Goal: Information Seeking & Learning: Find specific fact

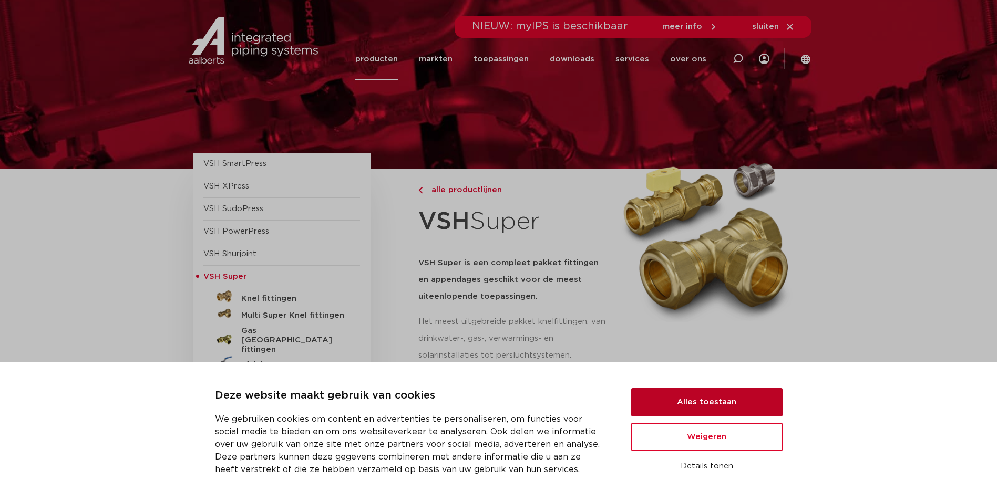
click at [721, 406] on button "Alles toestaan" at bounding box center [706, 402] width 151 height 28
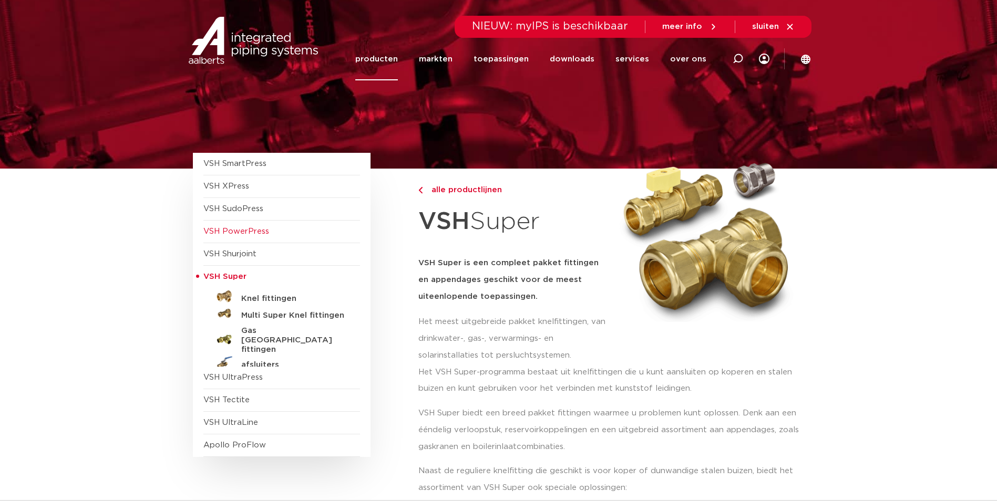
click at [262, 239] on span "VSH PowerPress" at bounding box center [281, 232] width 157 height 23
click at [261, 233] on span "VSH PowerPress" at bounding box center [236, 232] width 66 height 8
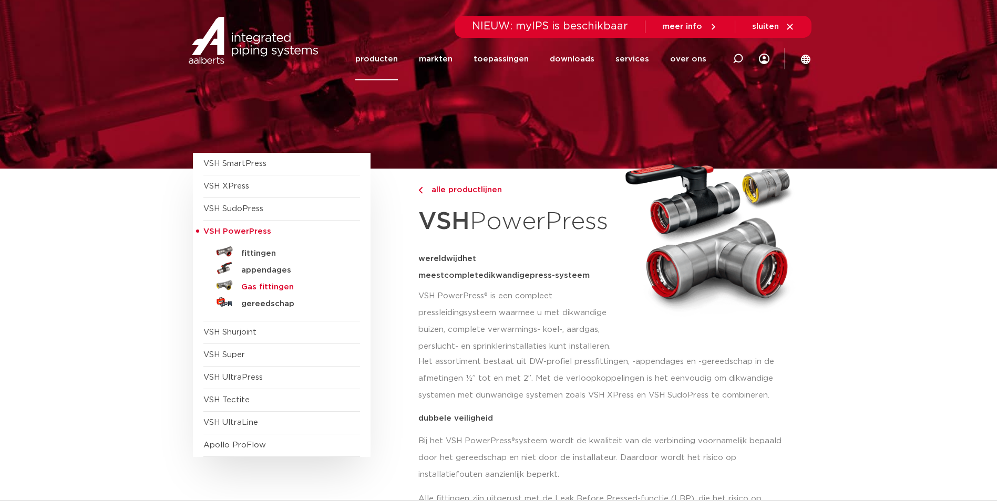
click at [258, 284] on h5 "Gas fittingen" at bounding box center [293, 287] width 104 height 9
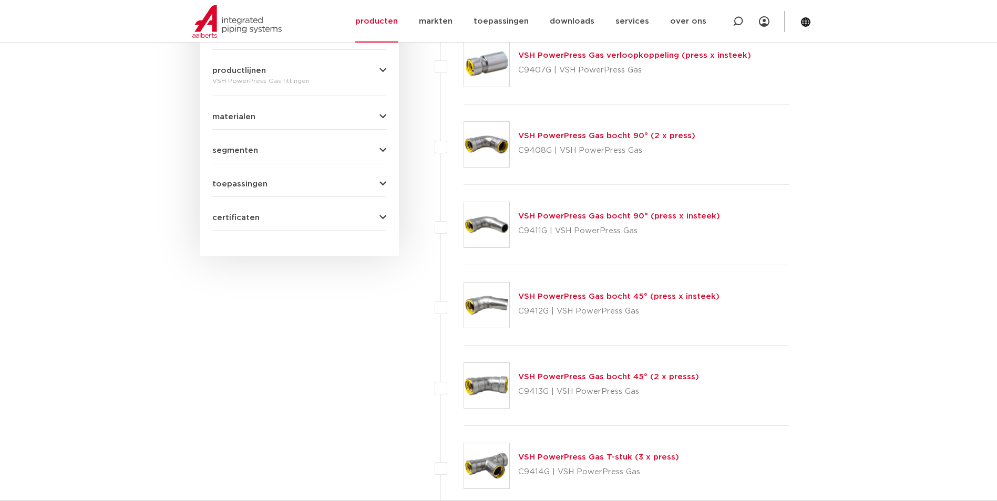
scroll to position [525, 0]
click at [610, 376] on link "VSH PowerPress Gas bocht 45° (2 x presss)" at bounding box center [608, 377] width 181 height 8
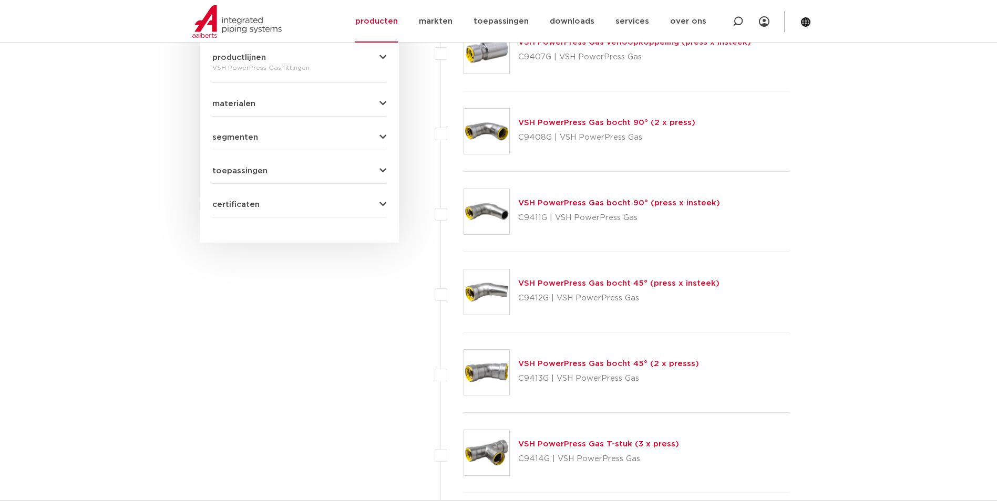
scroll to position [538, 0]
click at [583, 125] on link "VSH PowerPress Gas bocht 90° (2 x press)" at bounding box center [606, 123] width 177 height 8
click at [608, 365] on link "VSH PowerPress Gas bocht 45° (2 x presss)" at bounding box center [608, 364] width 181 height 8
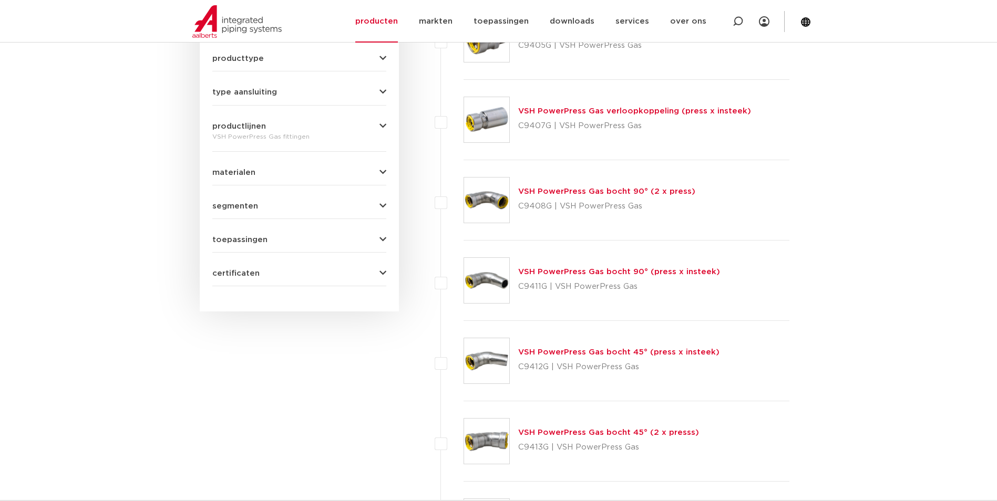
scroll to position [485, 0]
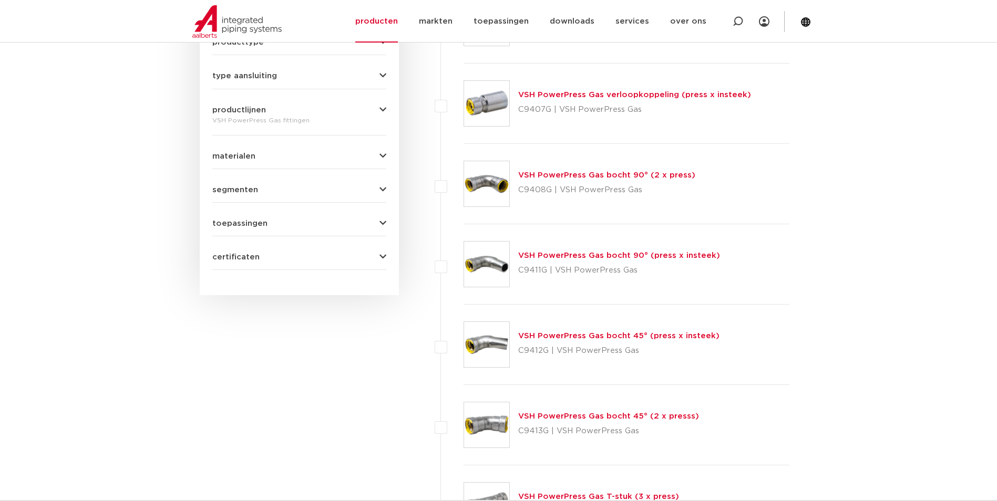
click at [596, 338] on link "VSH PowerPress Gas bocht 45° (press x insteek)" at bounding box center [618, 336] width 201 height 8
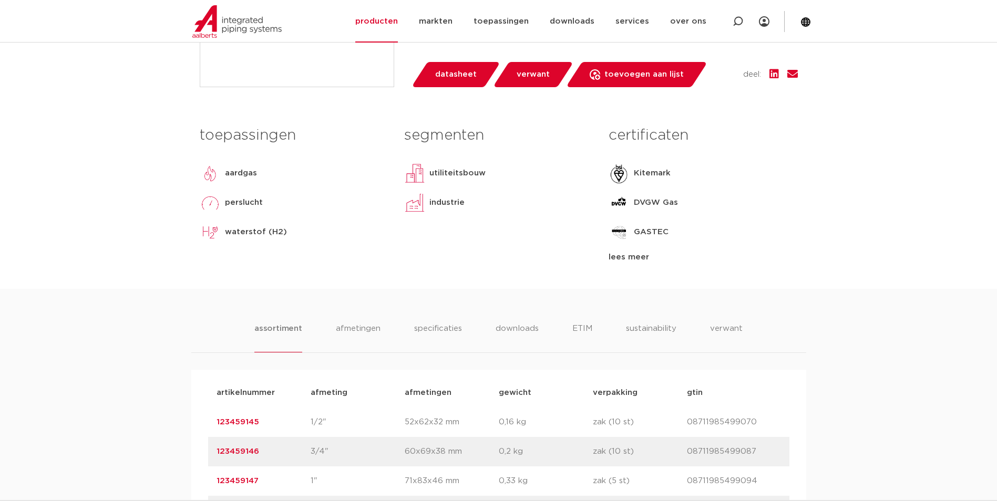
scroll to position [631, 0]
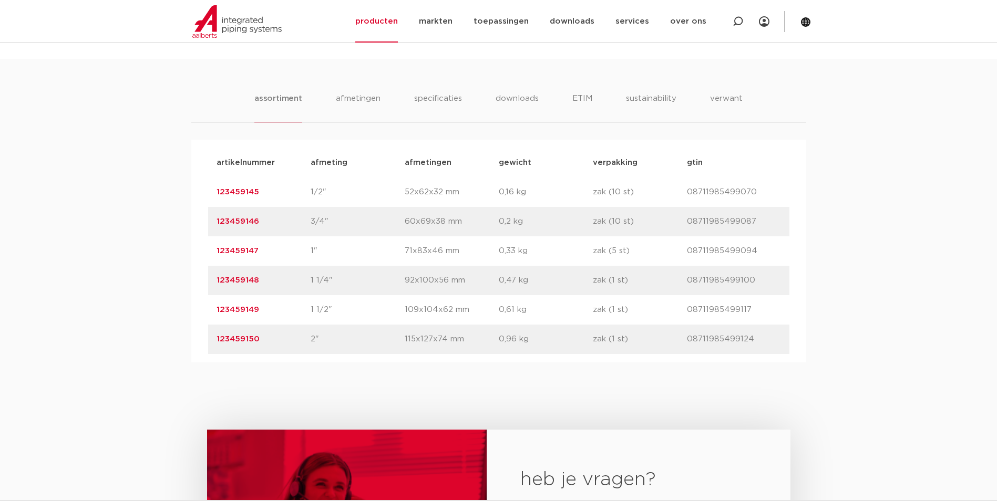
drag, startPoint x: 260, startPoint y: 250, endPoint x: 214, endPoint y: 252, distance: 45.8
click at [214, 252] on div "artikelnummer 123459147 afmeting 1" [GEOGRAPHIC_DATA] 71x83x46 mm gewicht 0,33 …" at bounding box center [498, 250] width 581 height 29
copy link "123459147"
